Goal: Task Accomplishment & Management: Use online tool/utility

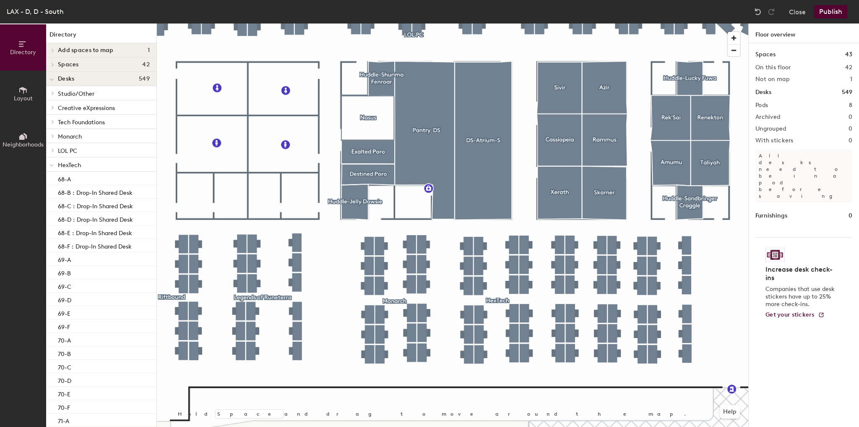
click at [156, 290] on div "Directory Layout Neighborhoods Directory Add spaces to map 1 Shurima Patio Spac…" at bounding box center [429, 224] width 859 height 403
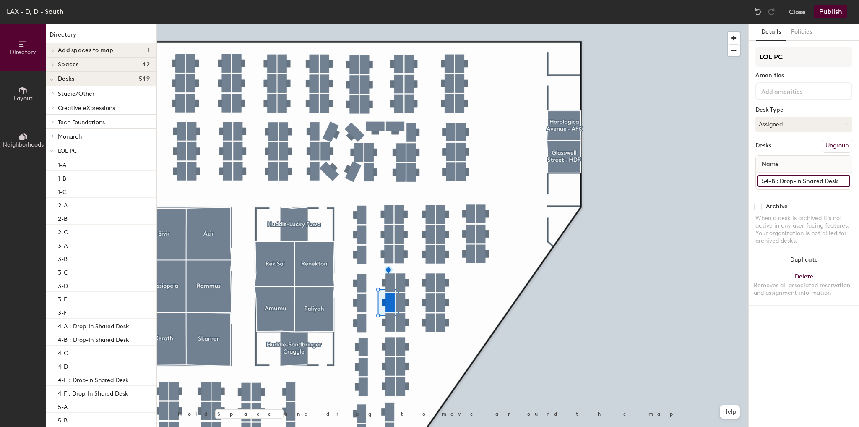
click at [796, 176] on input "54-B : Drop-In Shared Desk" at bounding box center [804, 181] width 93 height 12
type input "54-B"
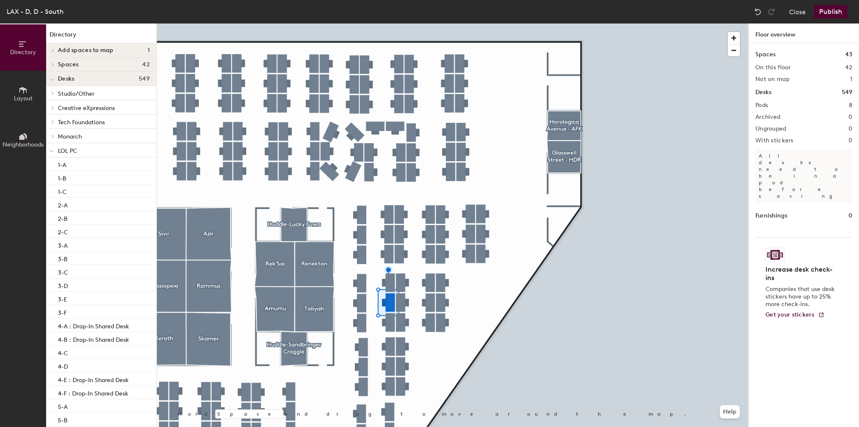
click at [830, 10] on button "Publish" at bounding box center [830, 11] width 33 height 13
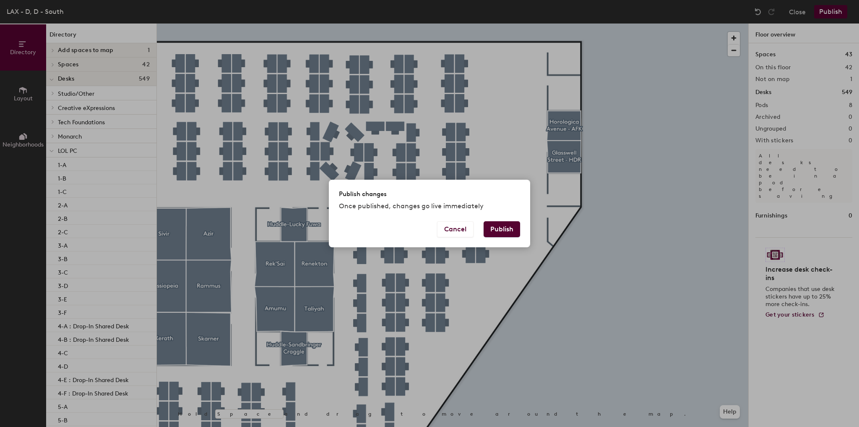
drag, startPoint x: 494, startPoint y: 223, endPoint x: 493, endPoint y: 277, distance: 53.7
click at [494, 223] on button "Publish" at bounding box center [502, 229] width 36 height 16
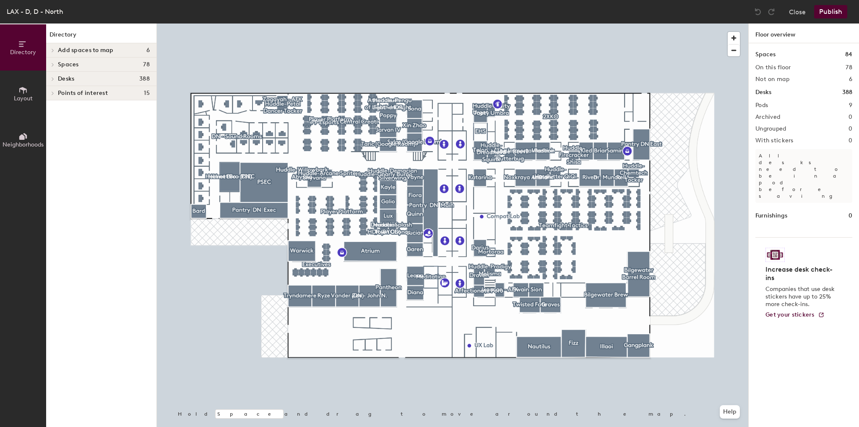
click at [221, 23] on div at bounding box center [453, 23] width 592 height 0
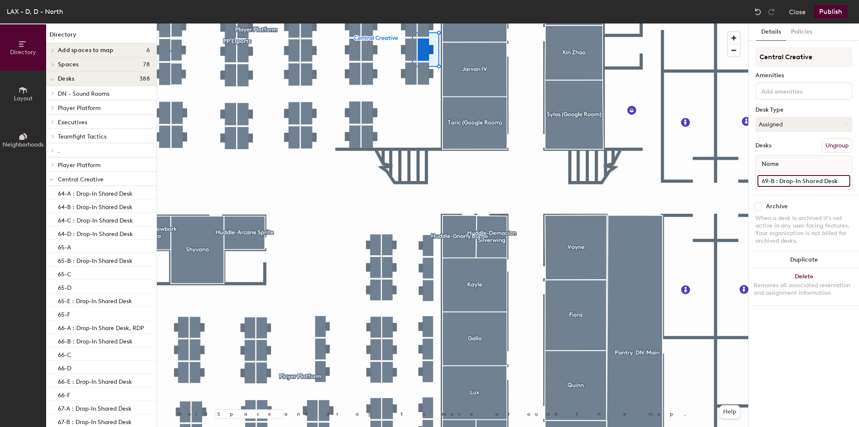
click at [830, 178] on input "69-B : Drop-In Shared Desk" at bounding box center [804, 181] width 93 height 12
type input "69-B"
click at [828, 8] on button "Publish" at bounding box center [830, 11] width 33 height 13
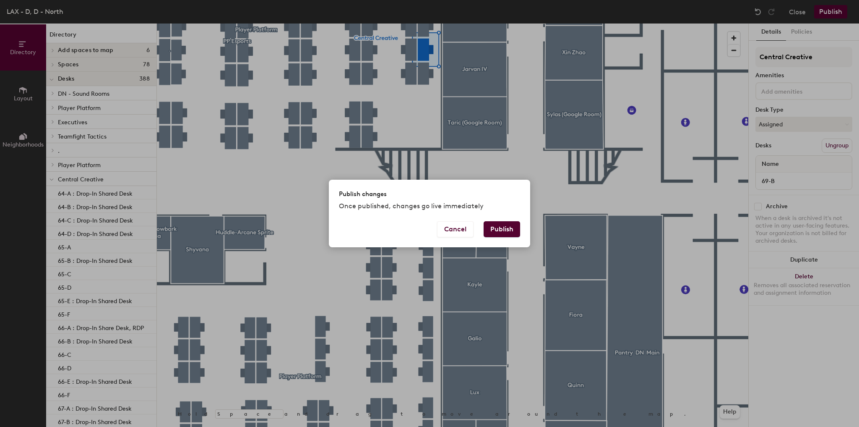
click at [487, 233] on button "Publish" at bounding box center [502, 229] width 36 height 16
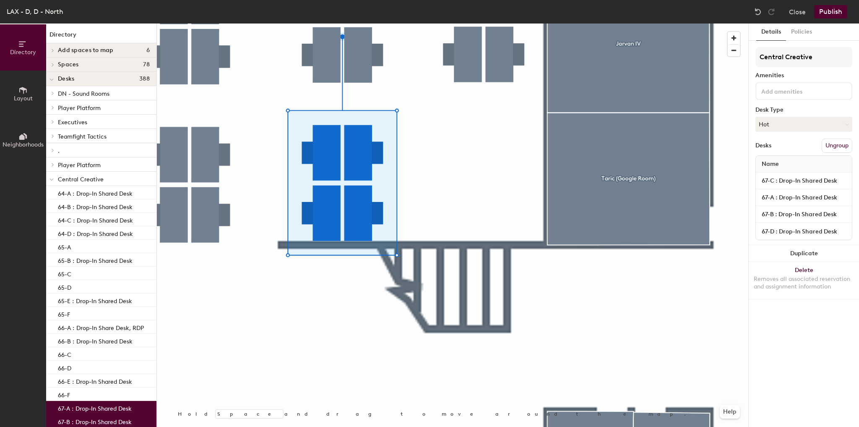
click at [423, 23] on div at bounding box center [453, 23] width 592 height 0
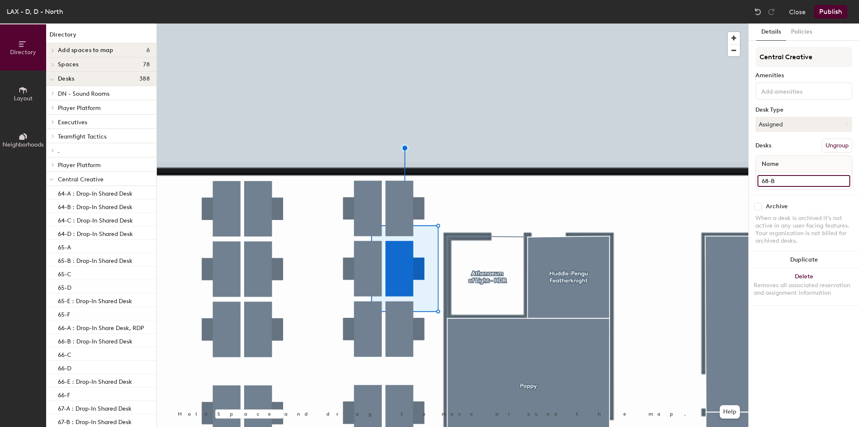
click at [788, 183] on input "68-B" at bounding box center [804, 181] width 93 height 12
paste input ": Drop-In Shared Desk"
type input "68-B : Drop-In Shared Desk"
click at [794, 122] on button "Assigned" at bounding box center [804, 124] width 97 height 15
click at [774, 159] on div "Hot" at bounding box center [798, 162] width 84 height 13
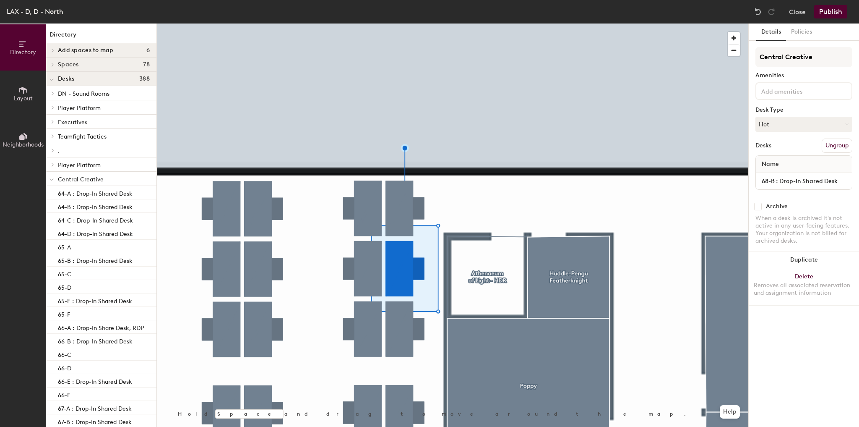
click at [837, 4] on div "LAX - D, D - North Close Publish" at bounding box center [429, 11] width 859 height 23
click at [834, 7] on button "Publish" at bounding box center [830, 11] width 33 height 13
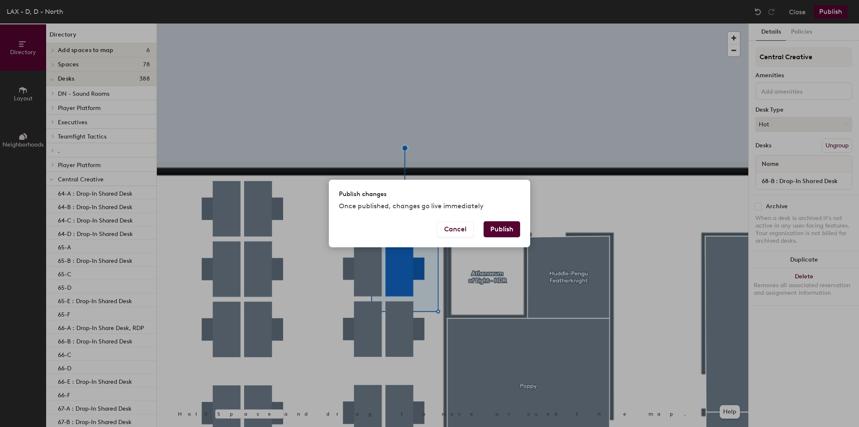
click at [511, 225] on button "Publish" at bounding box center [502, 229] width 36 height 16
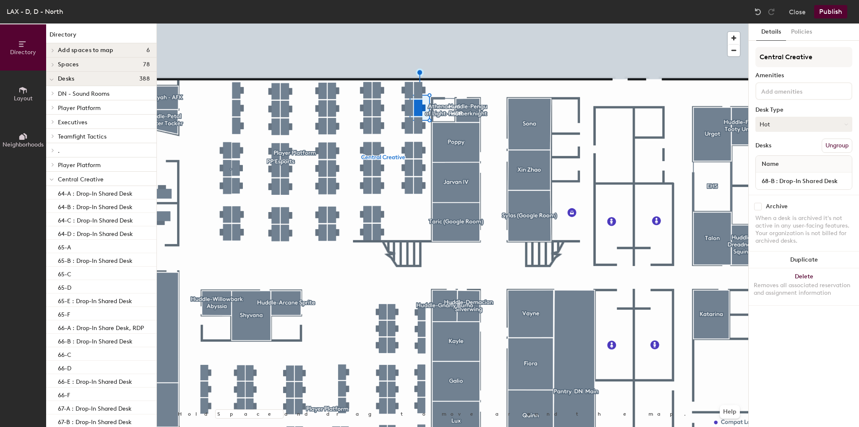
click at [794, 125] on button "Hot" at bounding box center [804, 124] width 97 height 15
drag, startPoint x: 774, startPoint y: 146, endPoint x: 775, endPoint y: 153, distance: 7.2
click at [774, 146] on div "Assigned" at bounding box center [798, 150] width 84 height 13
click at [775, 178] on input "68-B : Drop-In Shared Desk" at bounding box center [804, 181] width 93 height 12
type input "68-B"
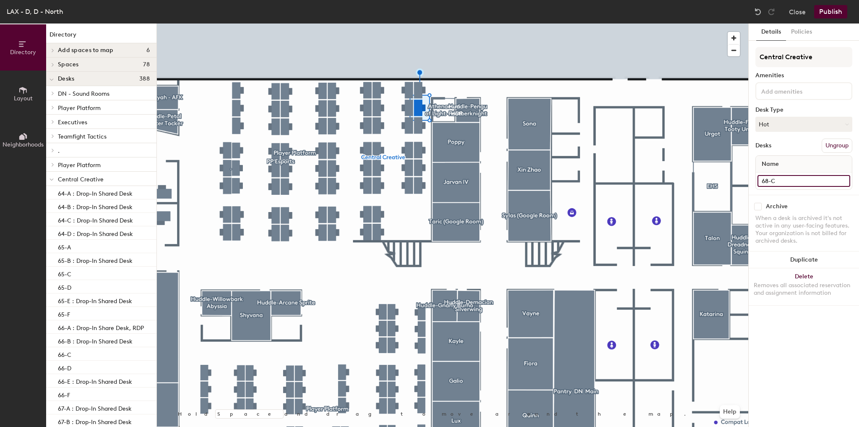
click at [799, 185] on input "68-C" at bounding box center [804, 181] width 93 height 12
paste input ": Drop-In Shared Desk"
type input "68-C : Drop-In Shared Desk"
click at [790, 122] on button "Hot" at bounding box center [804, 124] width 97 height 15
click at [834, 16] on button "Publish" at bounding box center [830, 11] width 33 height 13
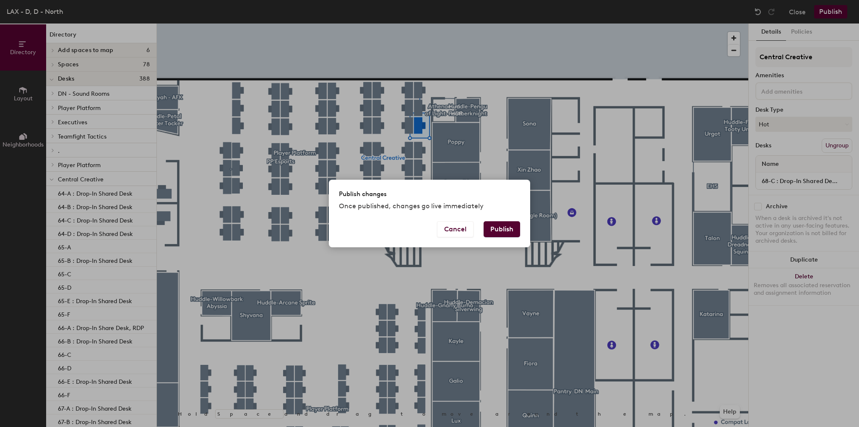
drag, startPoint x: 493, startPoint y: 228, endPoint x: 478, endPoint y: 229, distance: 15.1
click at [494, 228] on button "Publish" at bounding box center [502, 229] width 36 height 16
